Goal: Find specific fact: Find specific fact

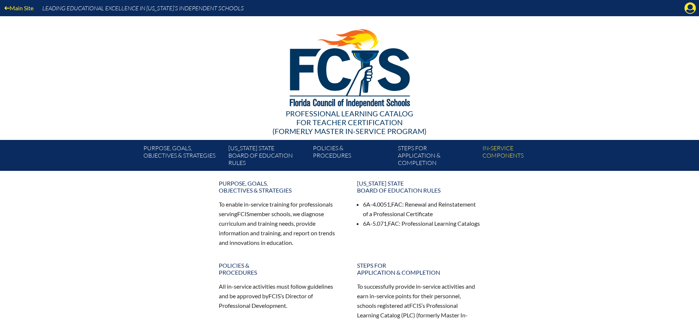
click at [684, 4] on div "Main Site Leading Educational Excellence in [US_STATE]’s Independent Schools" at bounding box center [349, 8] width 699 height 16
click at [687, 6] on icon at bounding box center [690, 8] width 11 height 11
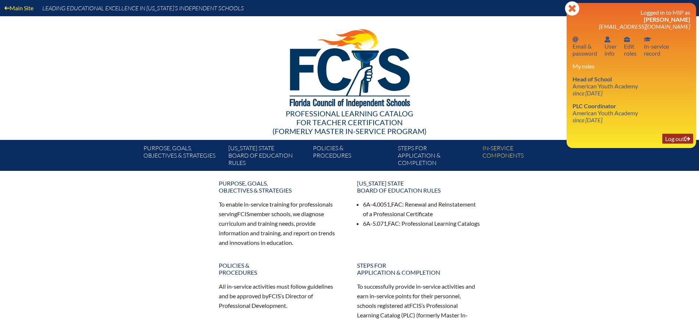
click at [674, 142] on link "Log out Log out" at bounding box center [678, 139] width 31 height 10
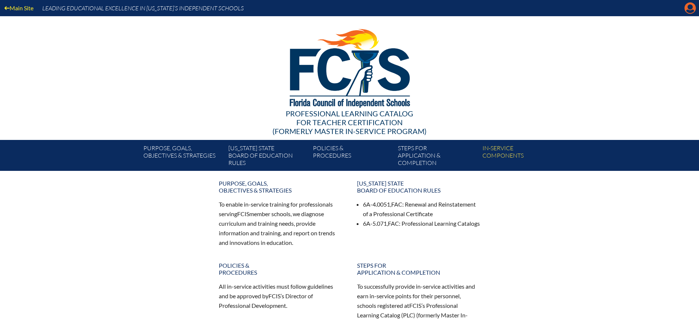
click at [694, 10] on icon "Manage Account" at bounding box center [691, 8] width 12 height 12
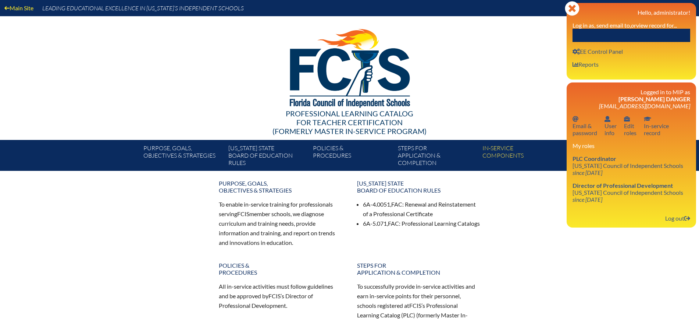
click at [651, 35] on input "text" at bounding box center [632, 35] width 118 height 13
paste input "[PERSON_NAME]"
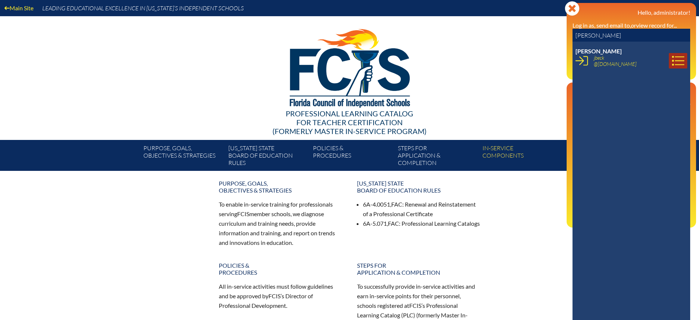
type input "[PERSON_NAME]"
click at [672, 58] on icon at bounding box center [678, 60] width 13 height 13
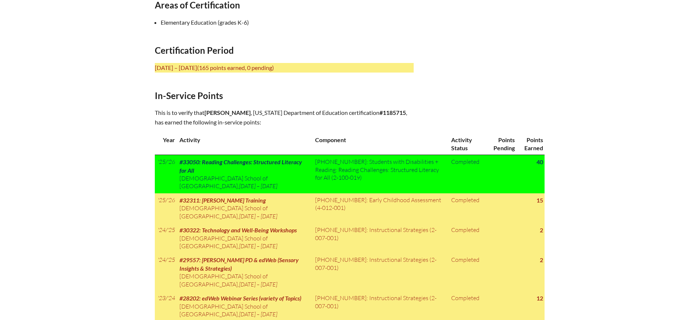
scroll to position [276, 0]
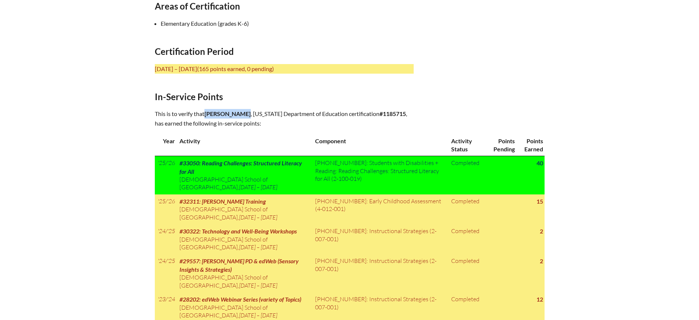
drag, startPoint x: 249, startPoint y: 110, endPoint x: 208, endPoint y: 113, distance: 42.1
click at [208, 113] on span "Jennifer Beck" at bounding box center [228, 113] width 46 height 7
copy span "Jennifer Beck"
drag, startPoint x: 397, startPoint y: 113, endPoint x: 375, endPoint y: 114, distance: 21.7
click at [375, 114] on p "This is to verify that Jennifer Beck , Florida Department of Education certific…" at bounding box center [284, 118] width 259 height 19
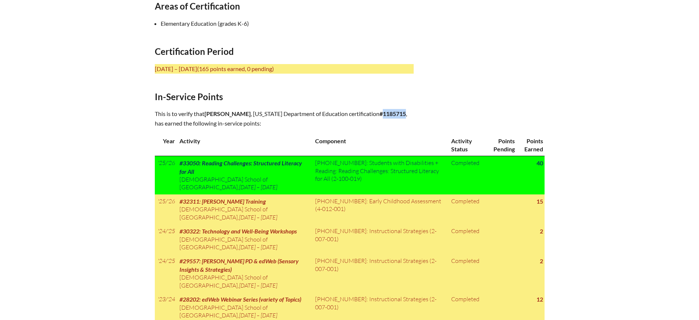
copy b "1185715"
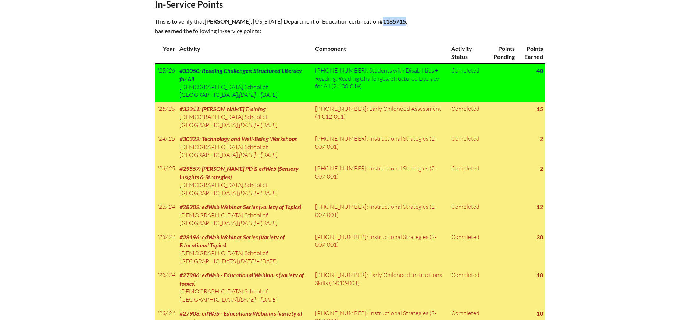
scroll to position [368, 0]
